Goal: Task Accomplishment & Management: Manage account settings

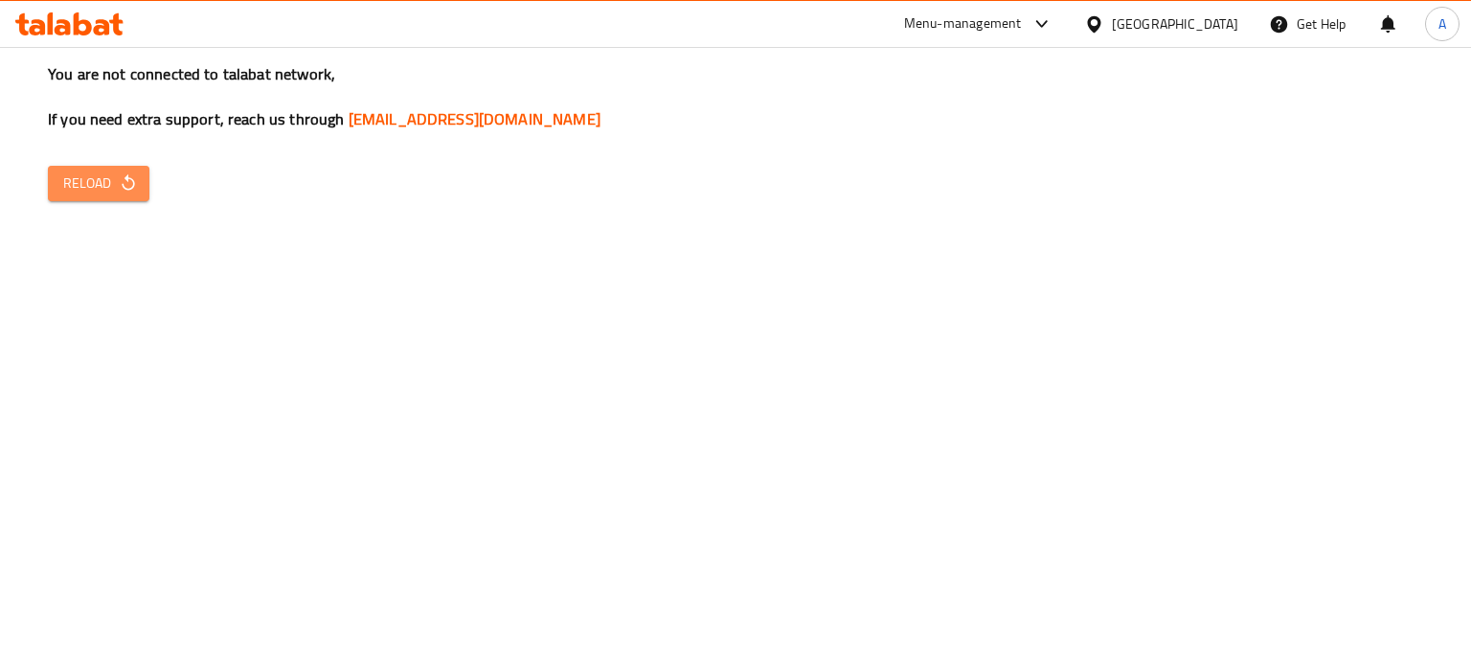
click at [147, 191] on button "Reload" at bounding box center [99, 183] width 102 height 35
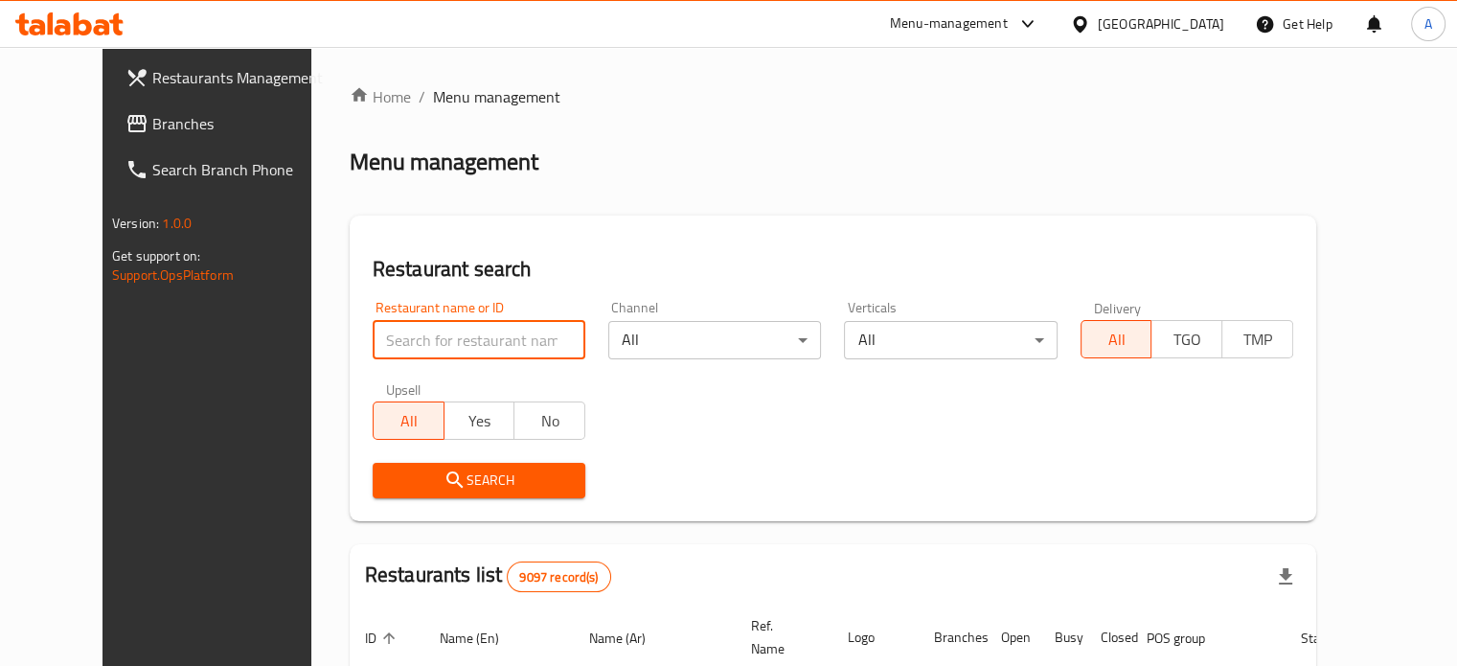
click at [424, 353] on input "search" at bounding box center [479, 340] width 213 height 38
type input "coffee bean"
click at [435, 467] on button "Search" at bounding box center [479, 480] width 213 height 35
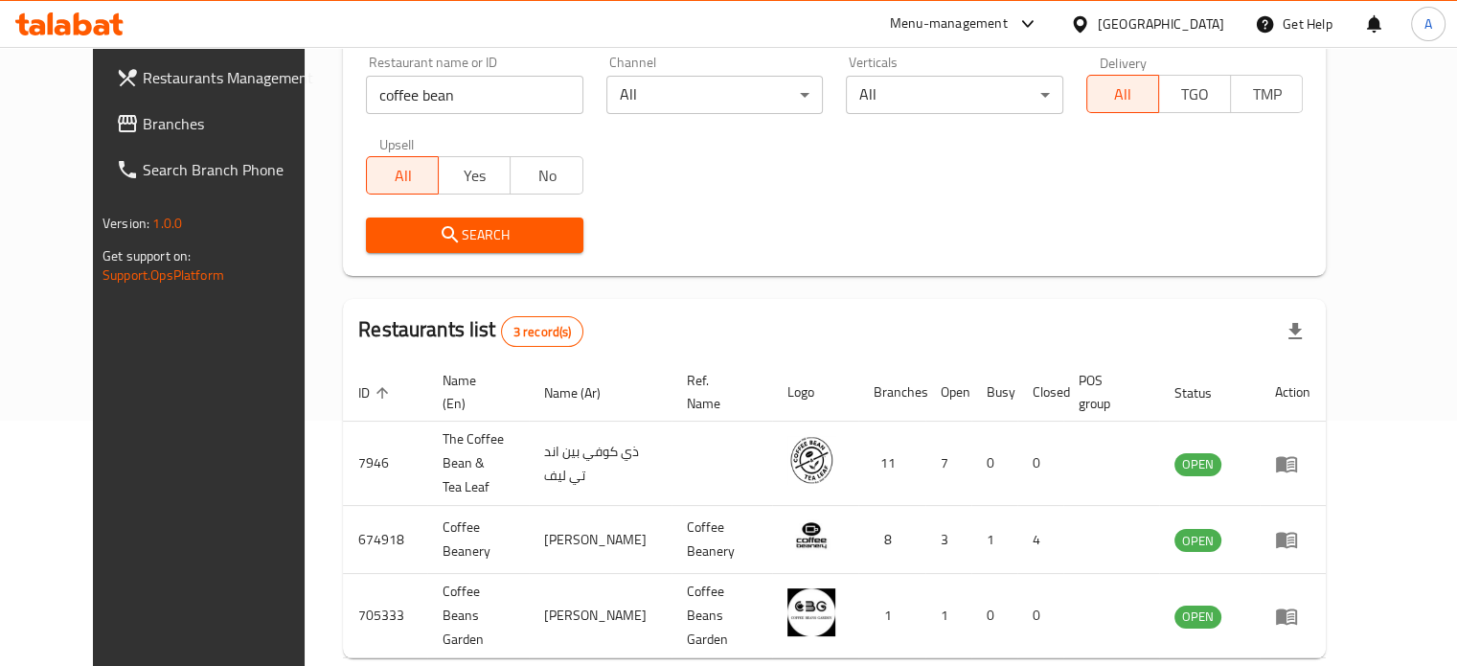
scroll to position [253, 0]
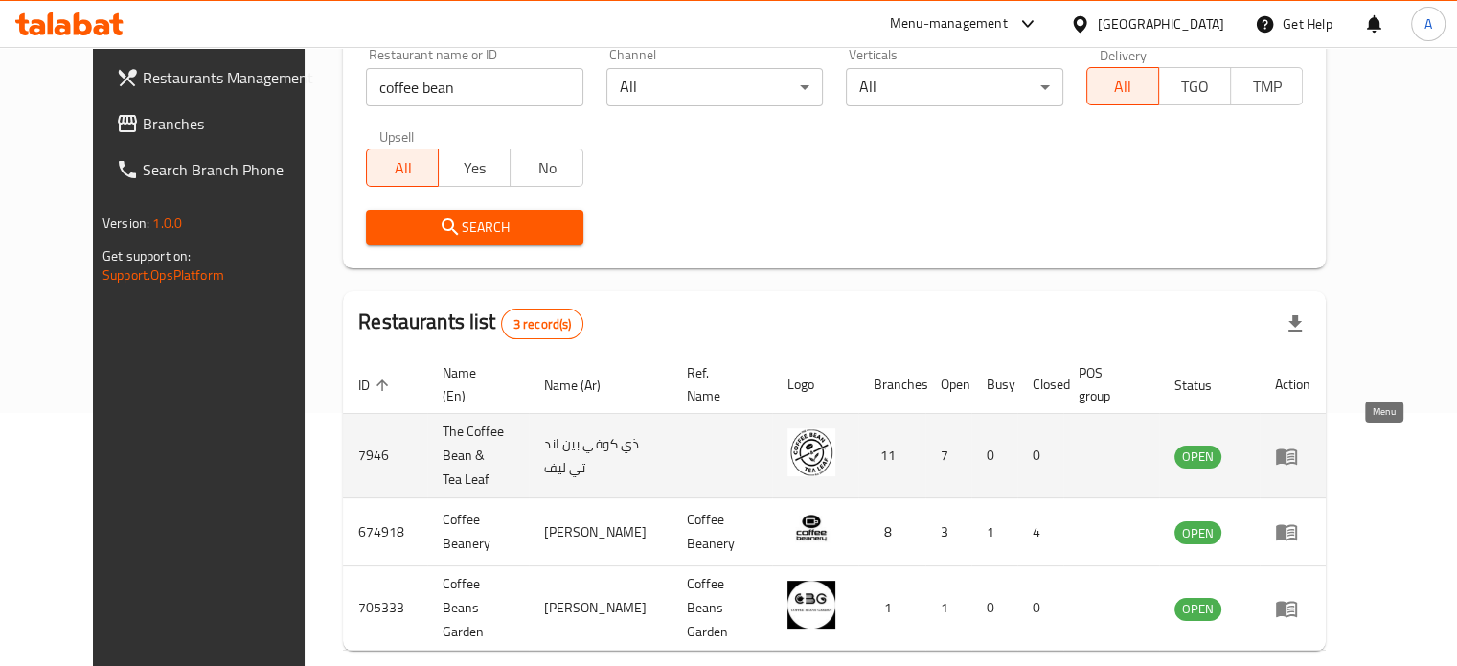
click at [1297, 448] on icon "enhanced table" at bounding box center [1286, 456] width 21 height 16
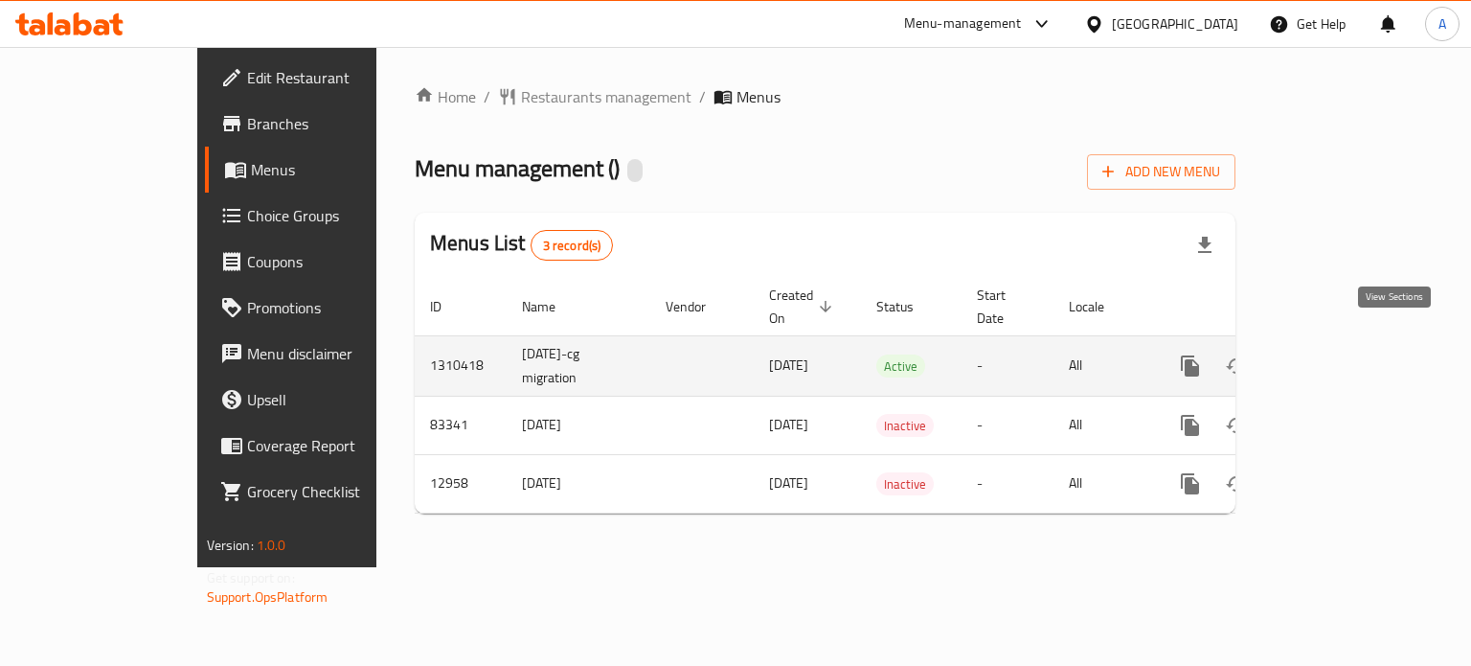
click at [1340, 354] on icon "enhanced table" at bounding box center [1328, 365] width 23 height 23
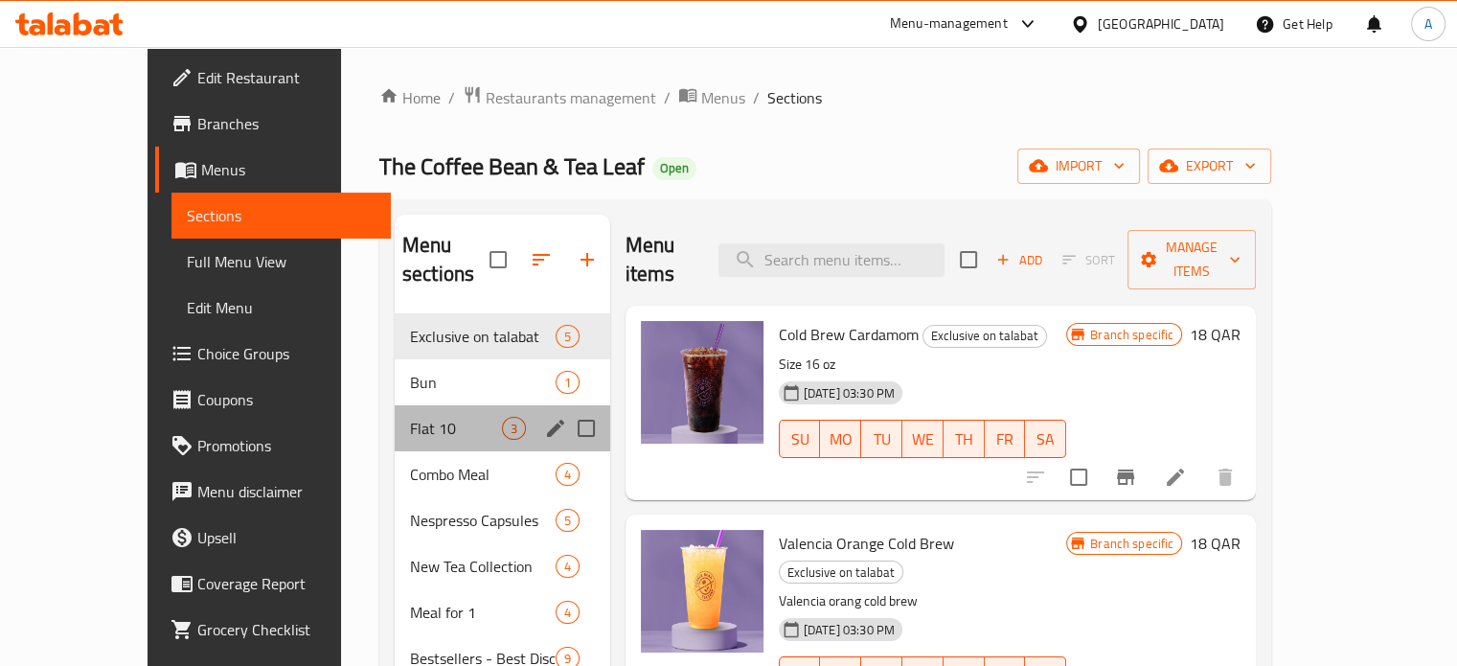
click at [413, 413] on div "Flat 10 3" at bounding box center [503, 428] width 216 height 46
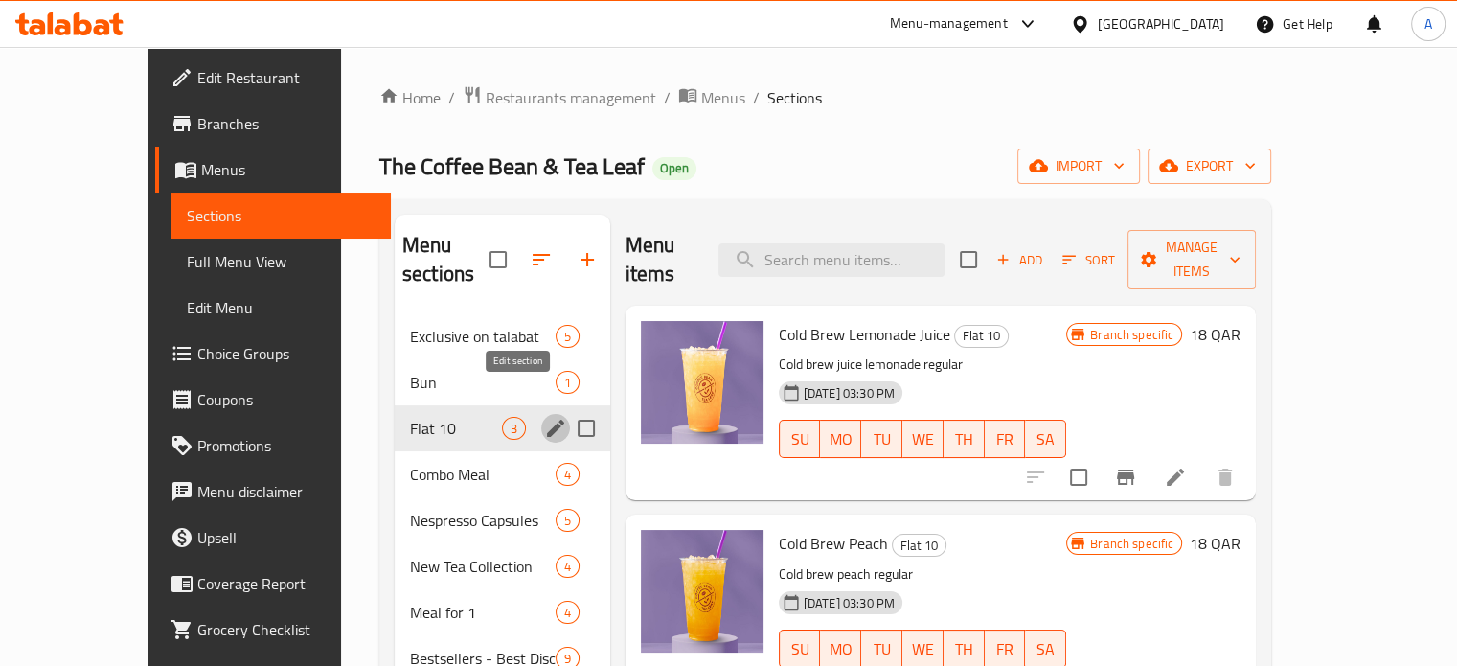
click at [544, 417] on icon "edit" at bounding box center [555, 428] width 23 height 23
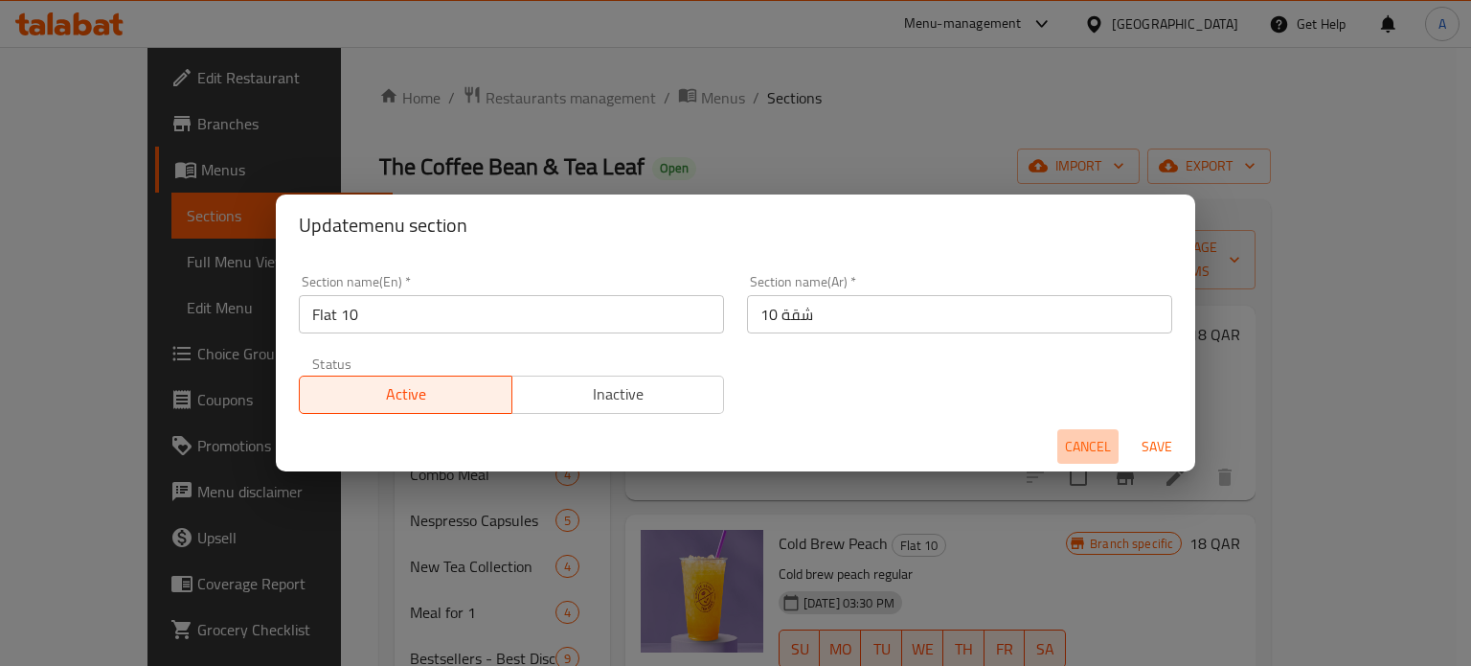
click at [1061, 436] on button "Cancel" at bounding box center [1088, 446] width 61 height 35
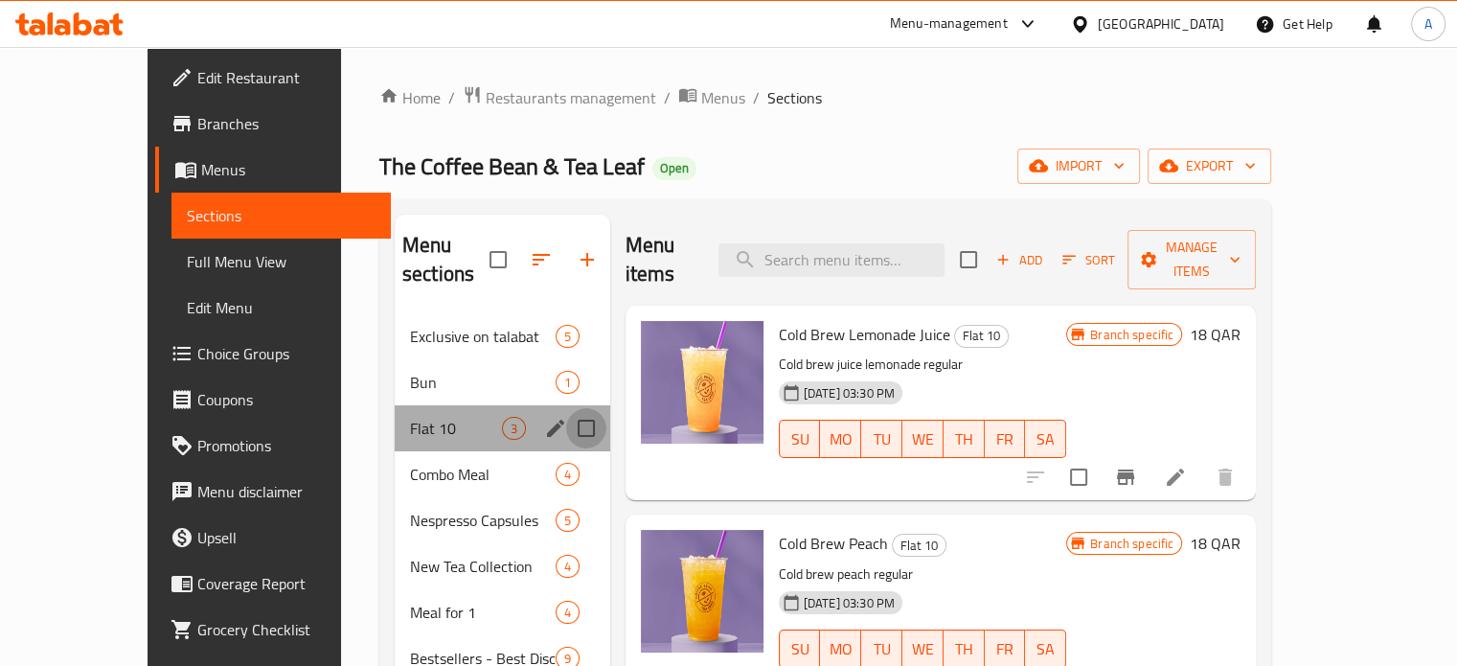
click at [566, 408] on input "Menu sections" at bounding box center [586, 428] width 40 height 40
checkbox input "true"
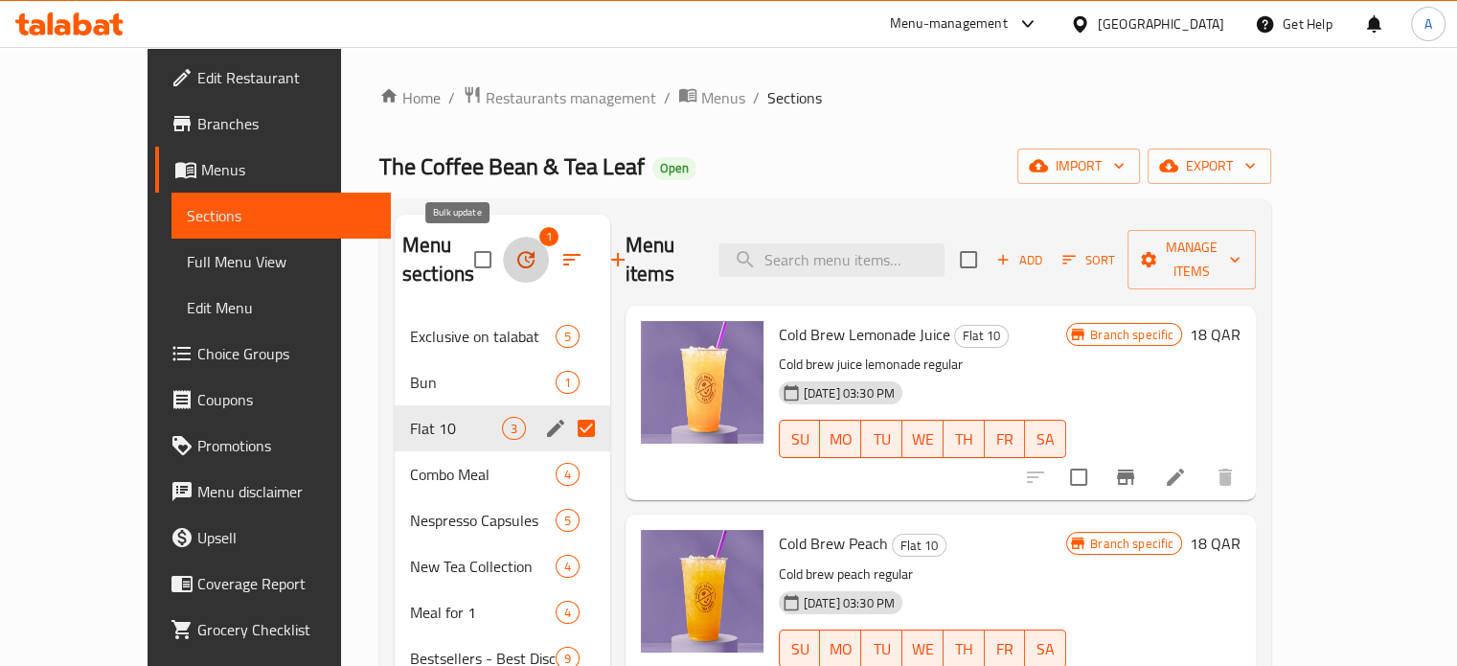
click at [514, 260] on icon "button" at bounding box center [525, 259] width 23 height 23
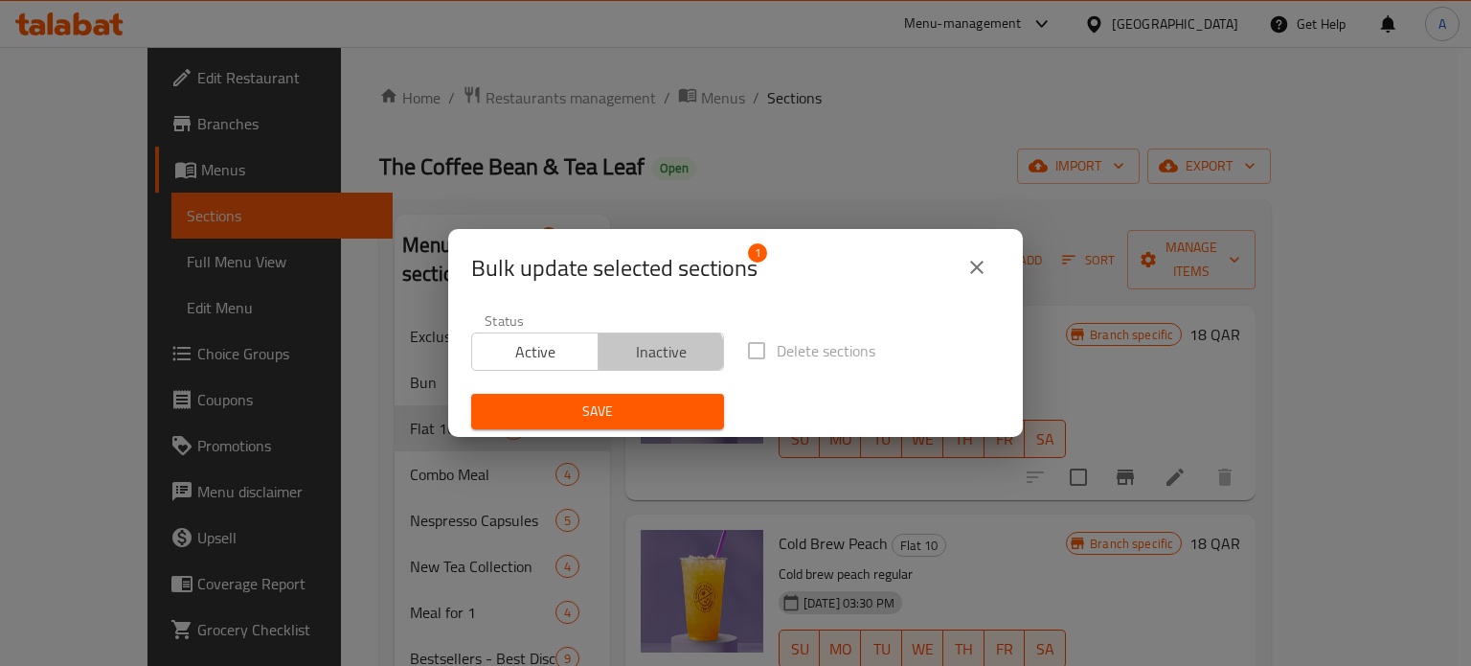
click at [648, 357] on span "Inactive" at bounding box center [661, 352] width 111 height 28
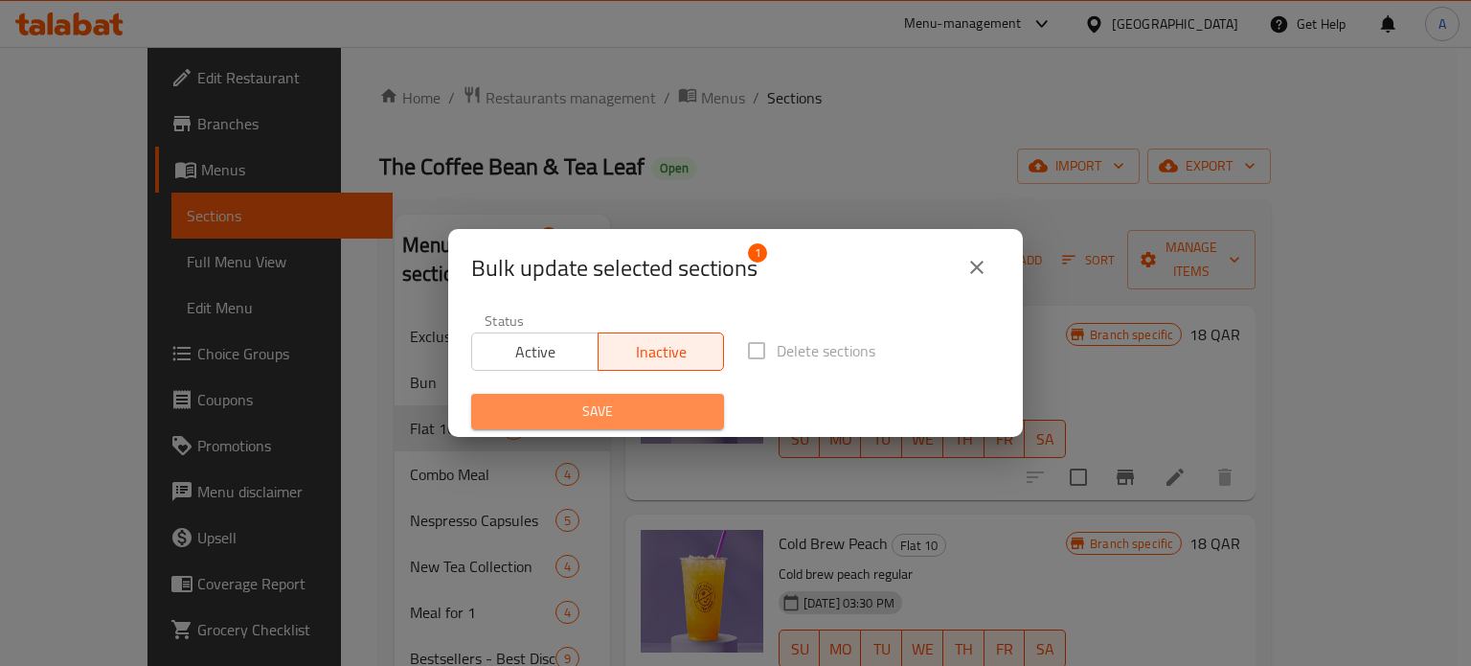
click at [635, 409] on span "Save" at bounding box center [598, 411] width 222 height 24
